Goal: Navigation & Orientation: Go to known website

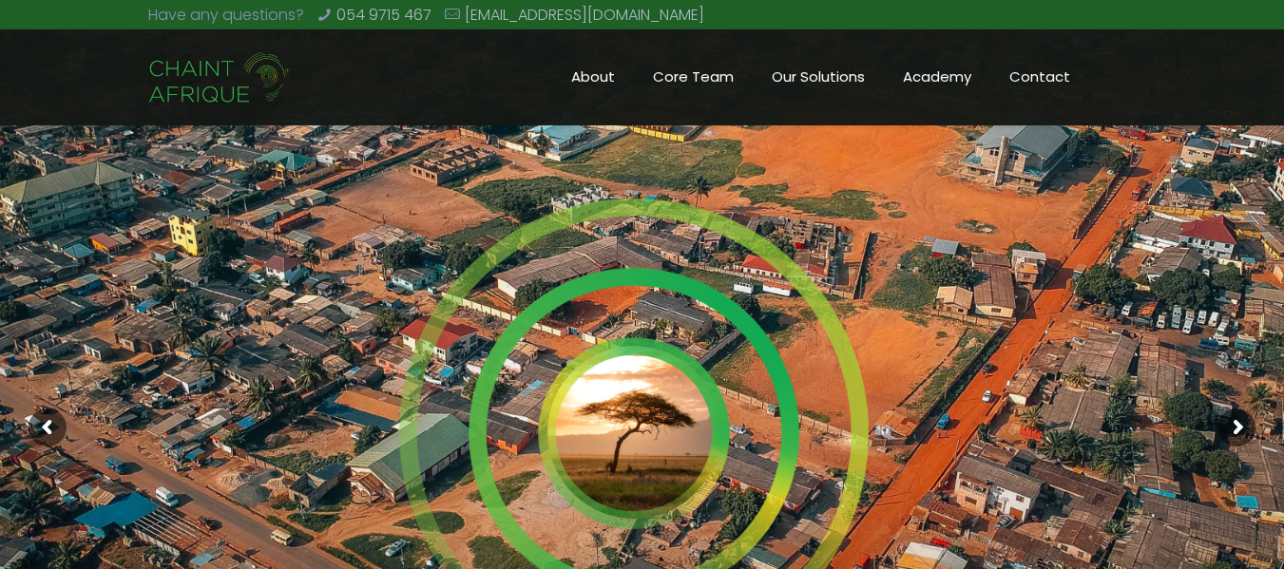
drag, startPoint x: 1297, startPoint y: 311, endPoint x: 1284, endPoint y: -49, distance: 360.4
click at [1283, 0] on html "Have any questions? 054 9715 467 [EMAIL_ADDRESS][DOMAIN_NAME] About Core Values…" at bounding box center [642, 284] width 1284 height 569
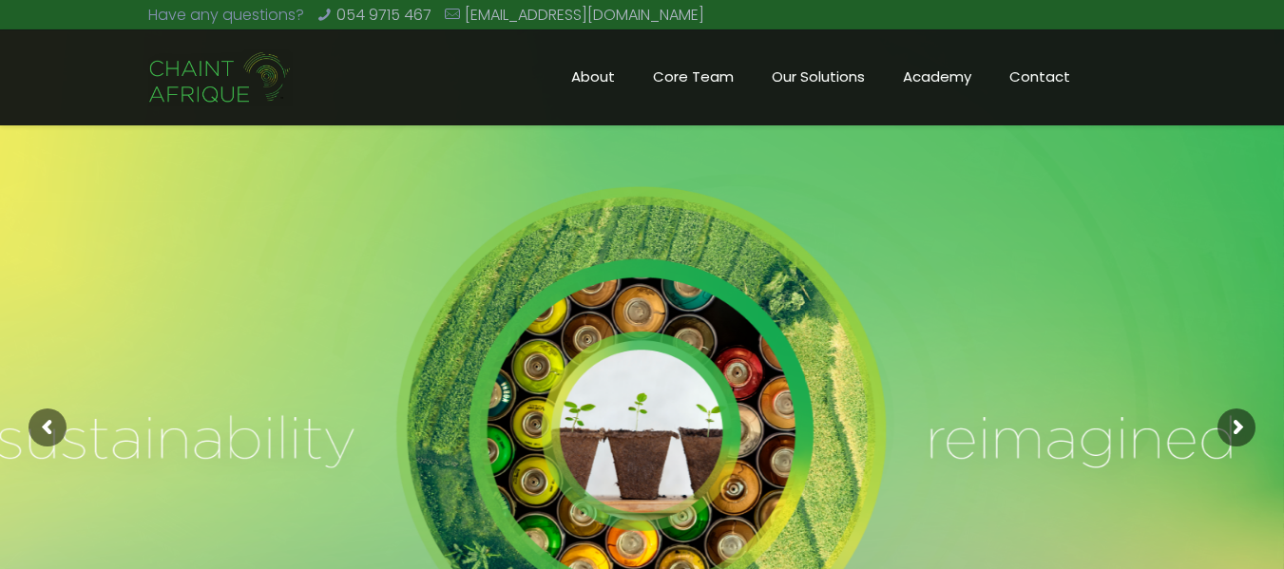
click at [263, 65] on img at bounding box center [220, 77] width 144 height 57
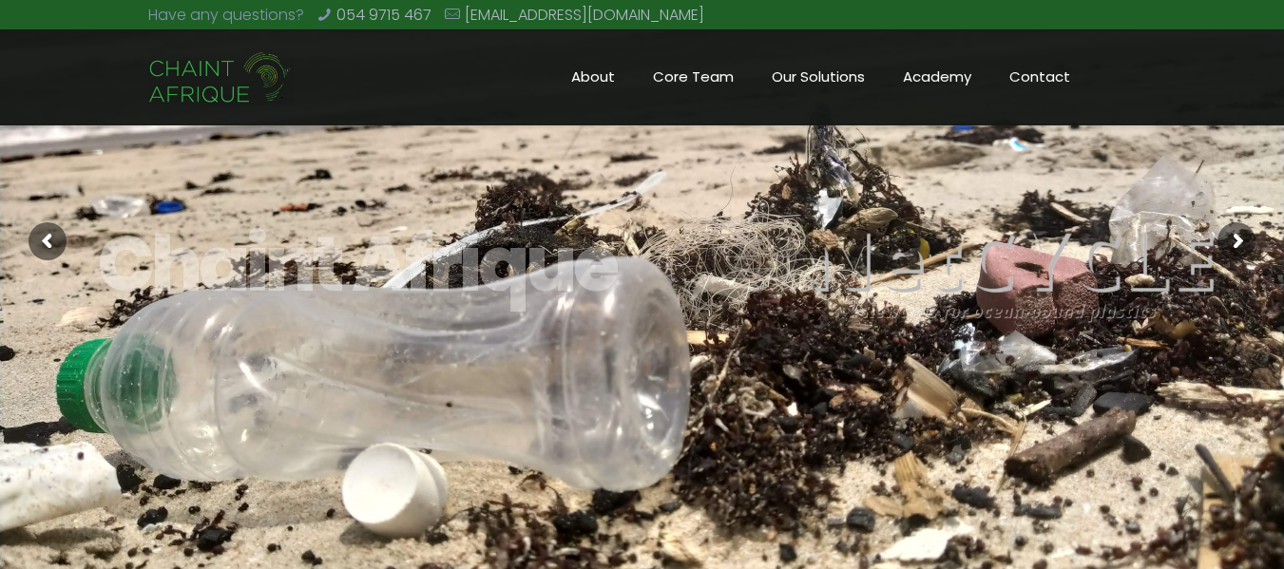
scroll to position [168, 0]
